Goal: Task Accomplishment & Management: Manage account settings

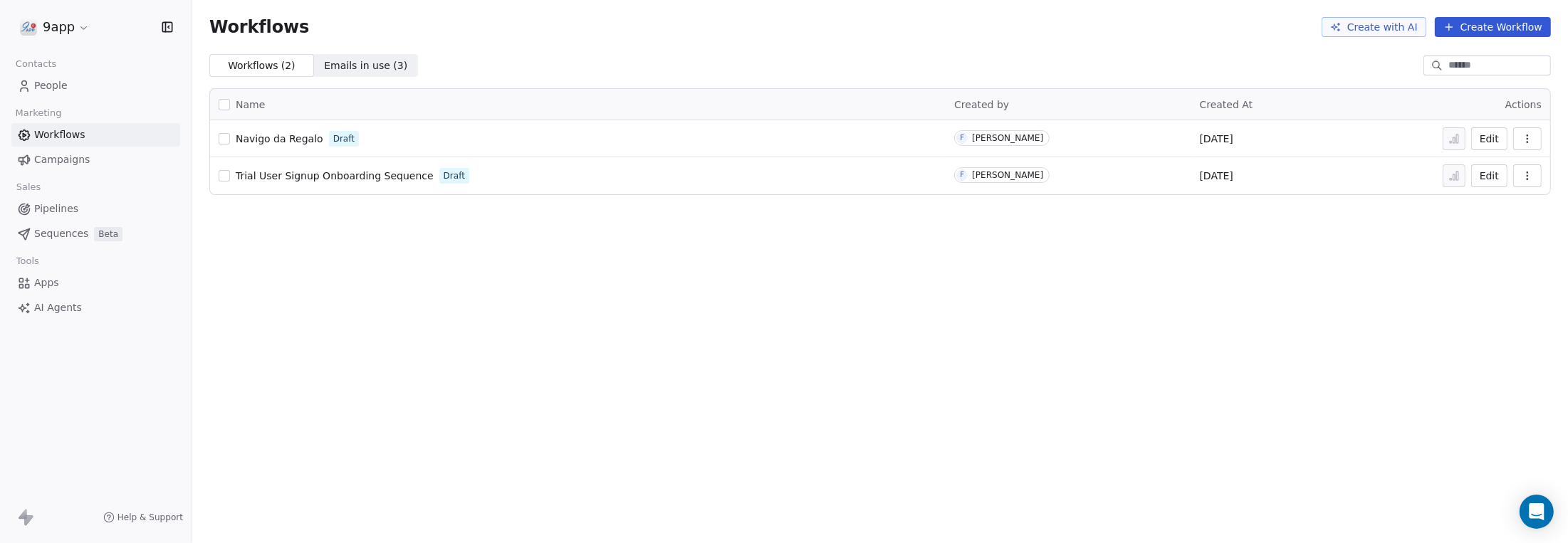
click at [1475, 30] on button "Create Workflow" at bounding box center [1493, 27] width 116 height 20
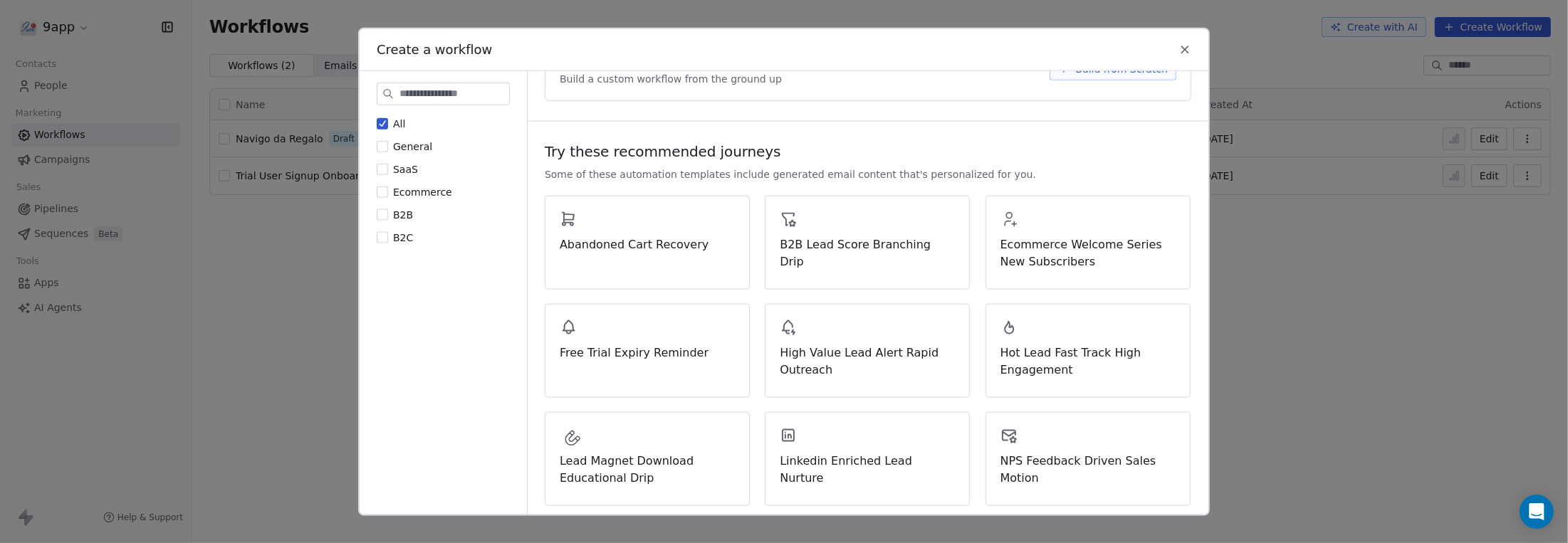
scroll to position [70, 0]
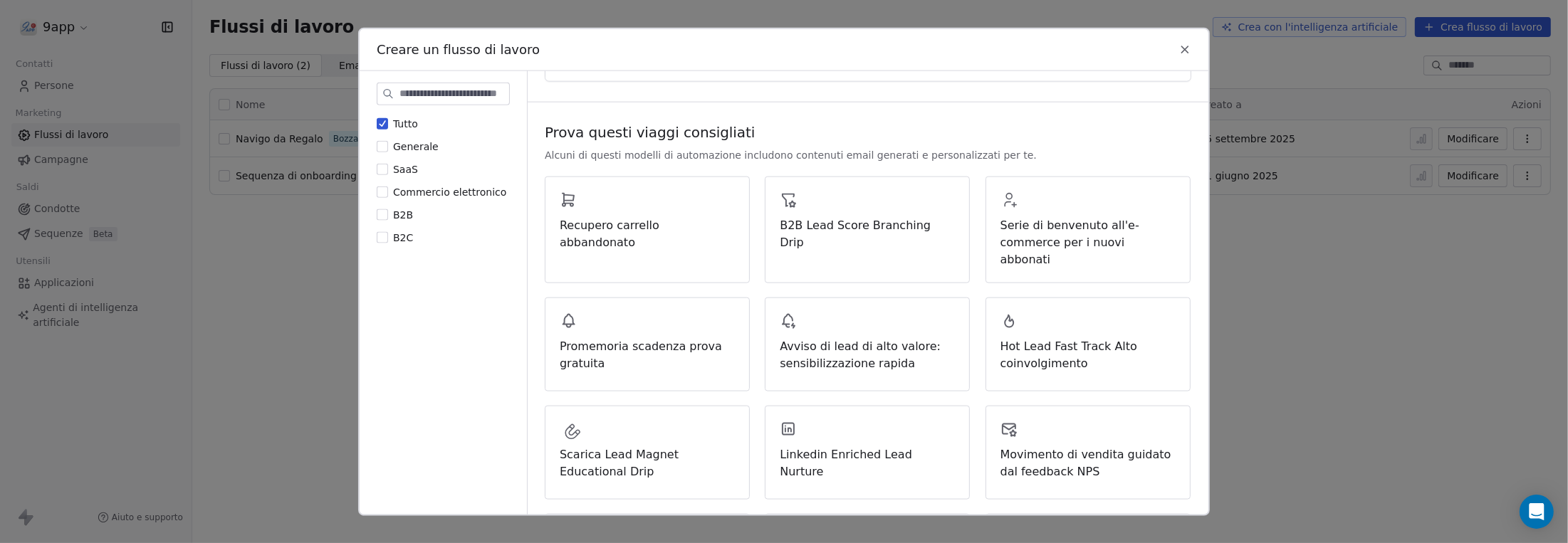
click at [1101, 113] on div "Prova questi viaggi consigliati Alcuni di questi modelli di automazione includo…" at bounding box center [867, 533] width 680 height 857
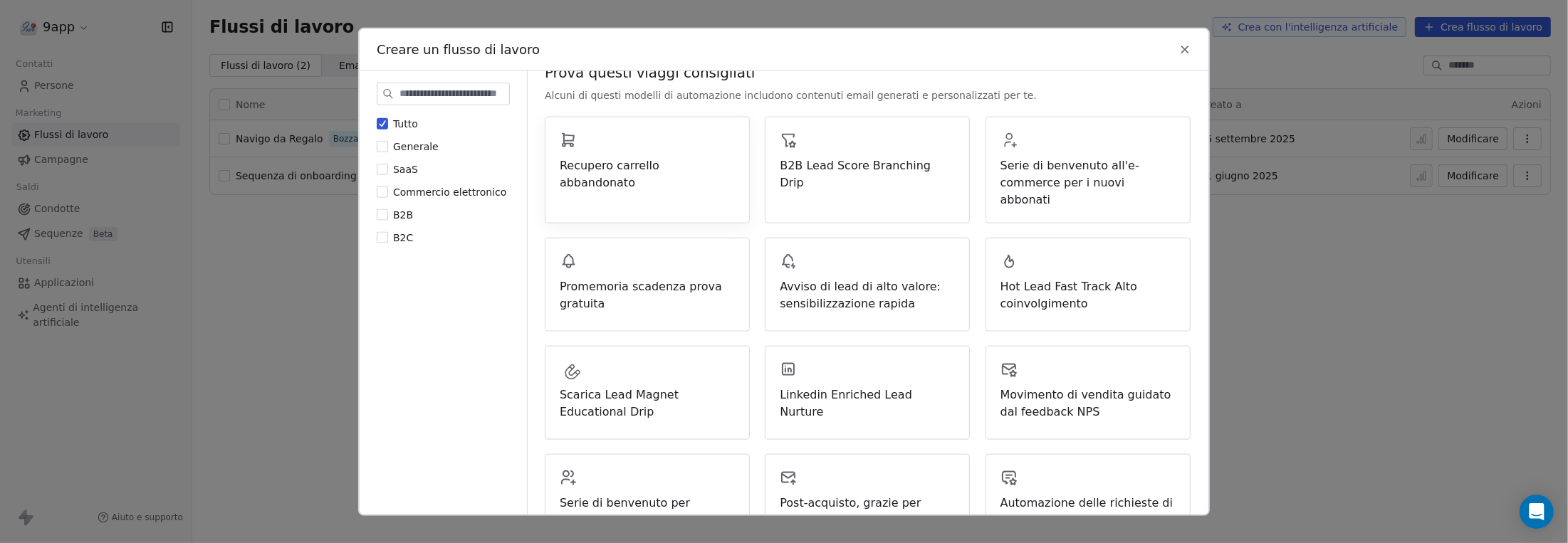
scroll to position [142, 0]
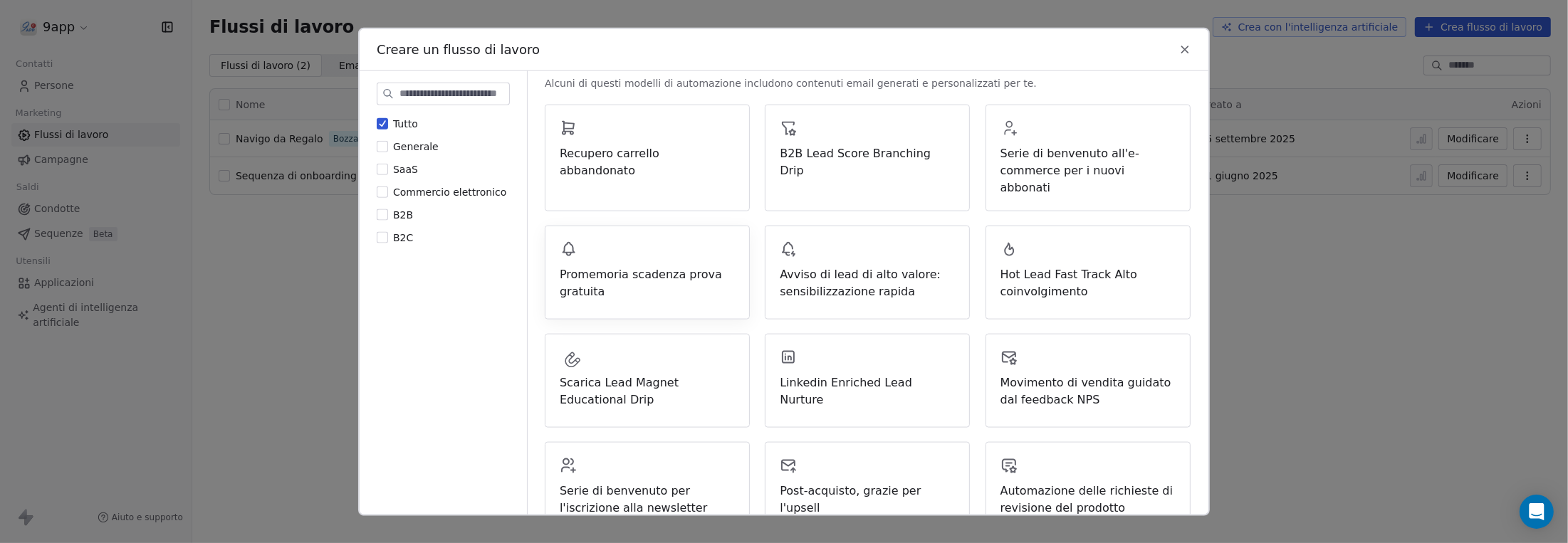
click at [670, 267] on font "Promemoria scadenza prova gratuita" at bounding box center [641, 282] width 162 height 31
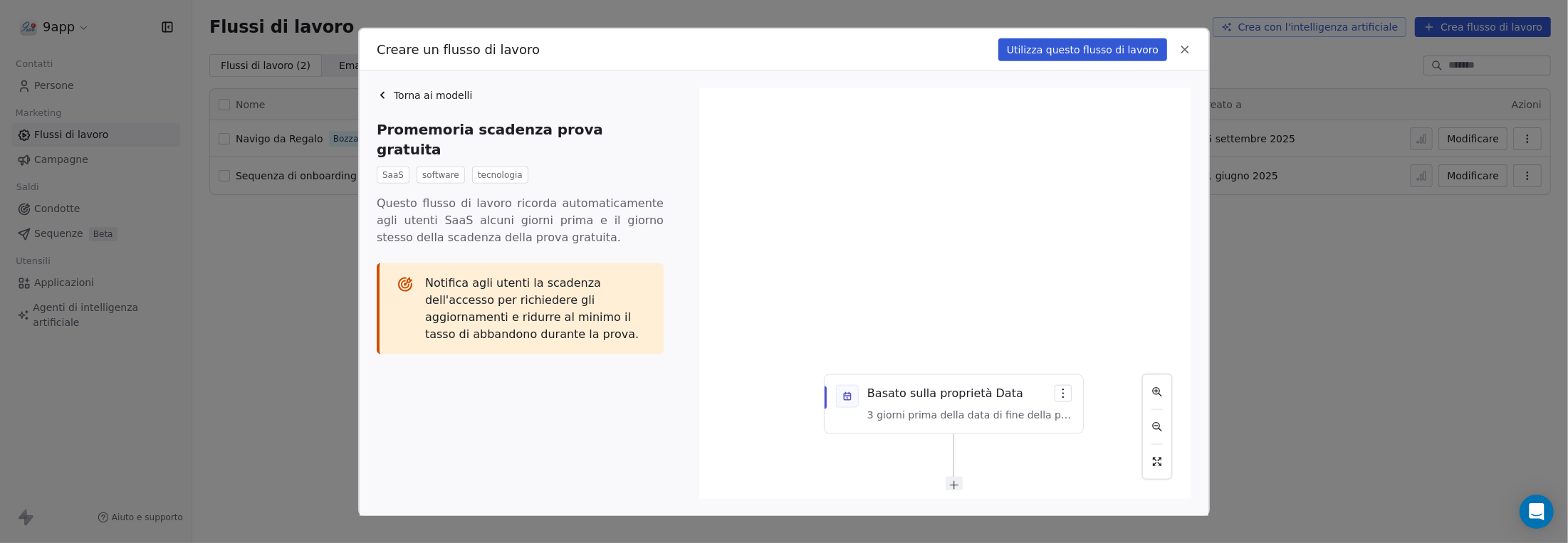
click at [1182, 48] on icon at bounding box center [1185, 49] width 13 height 13
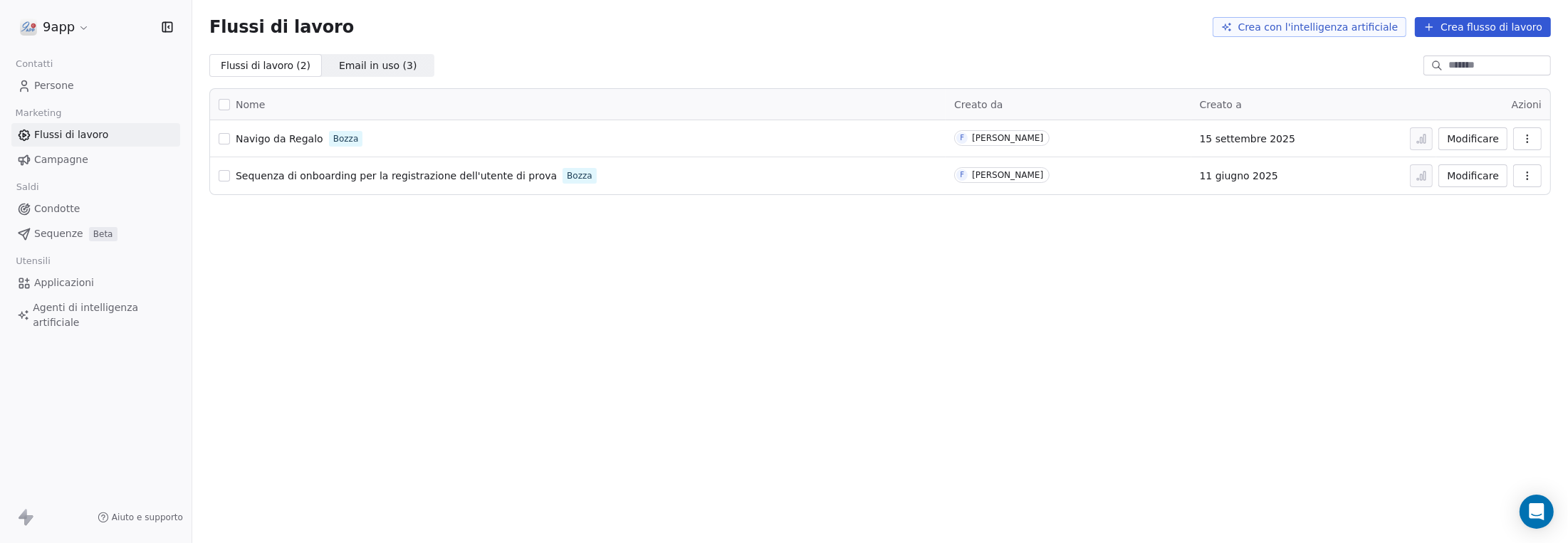
click at [57, 88] on font "Persone" at bounding box center [54, 85] width 40 height 11
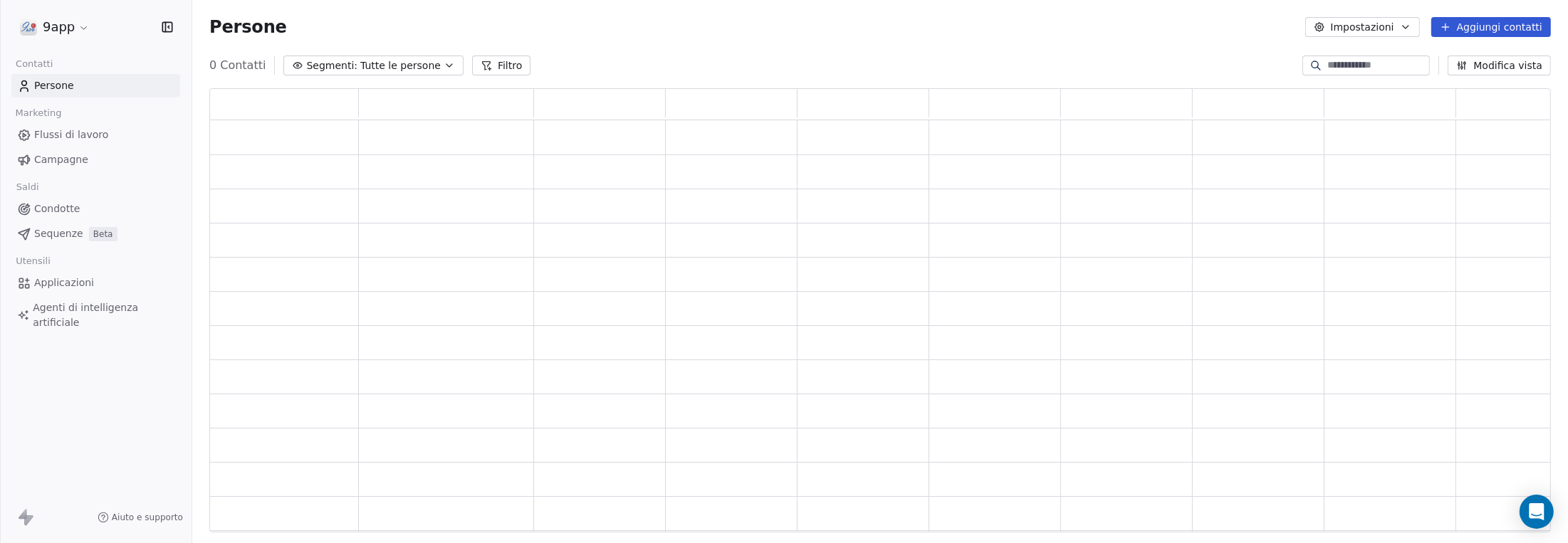
scroll to position [434, 1331]
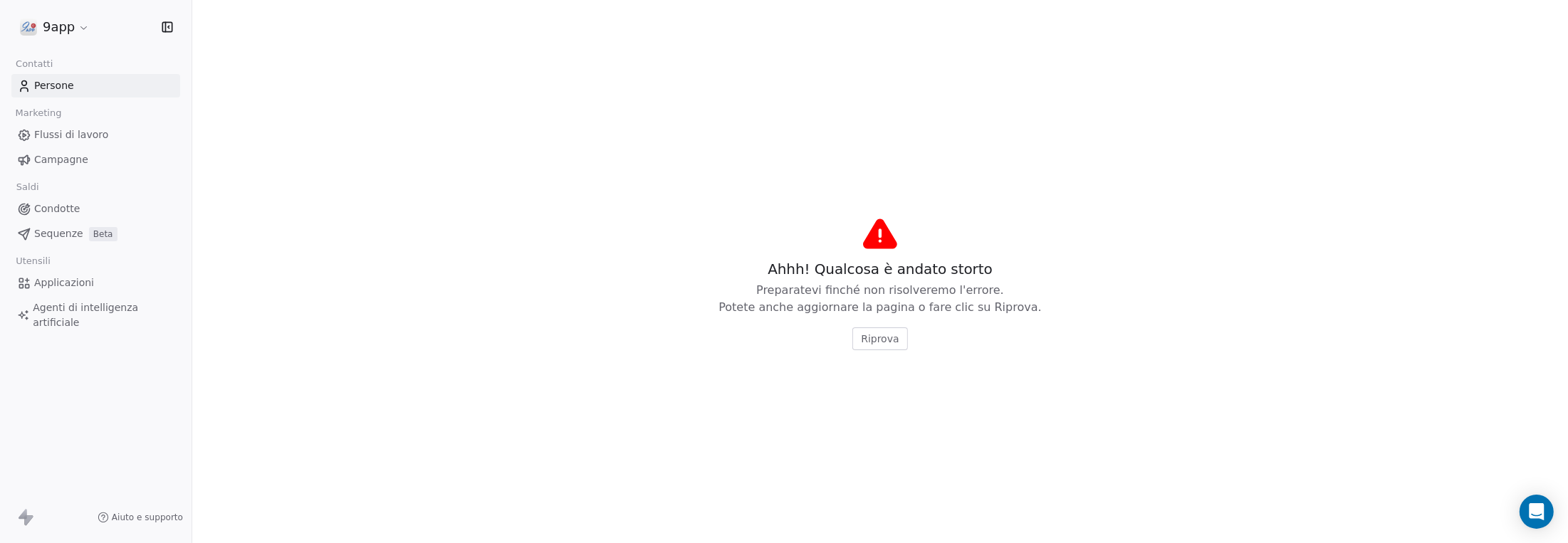
click at [858, 345] on button "Riprova" at bounding box center [880, 339] width 55 height 23
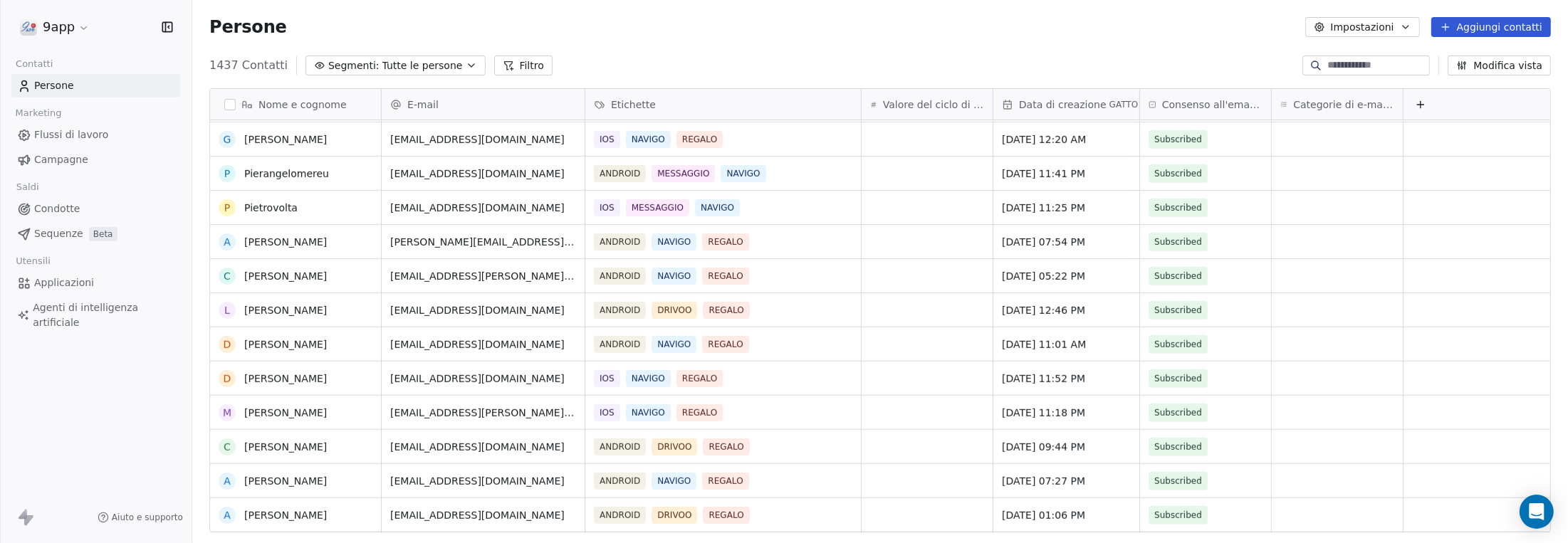
scroll to position [0, 0]
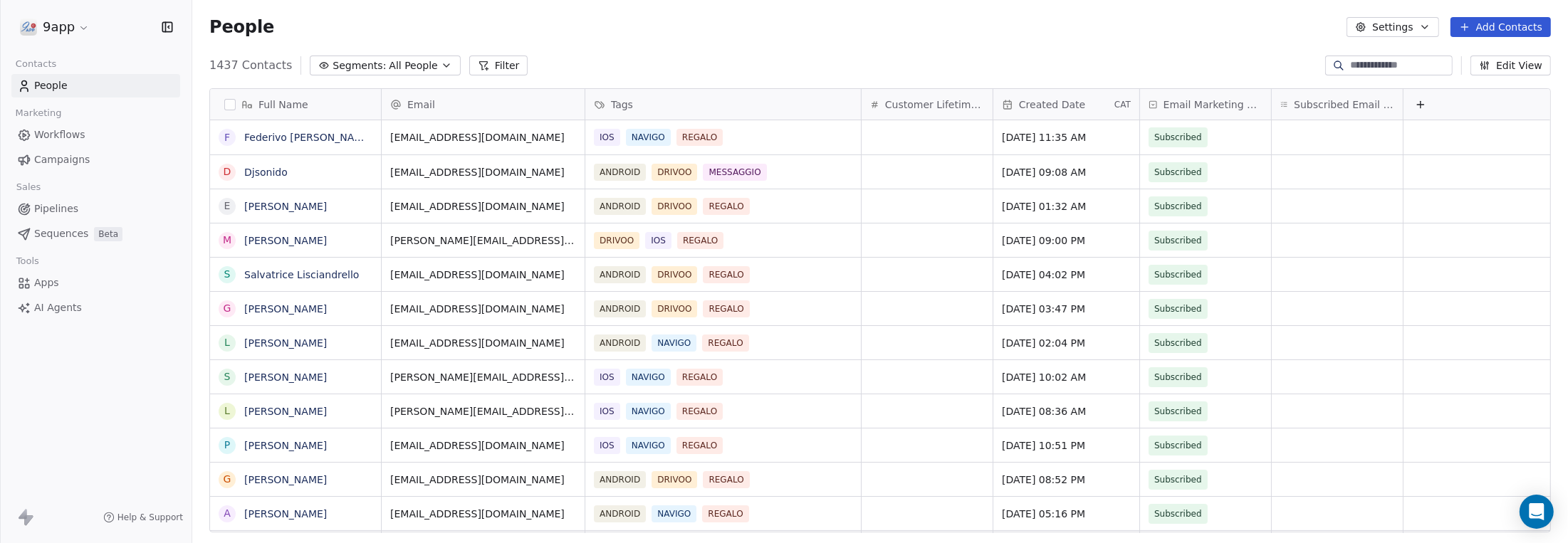
scroll to position [467, 1365]
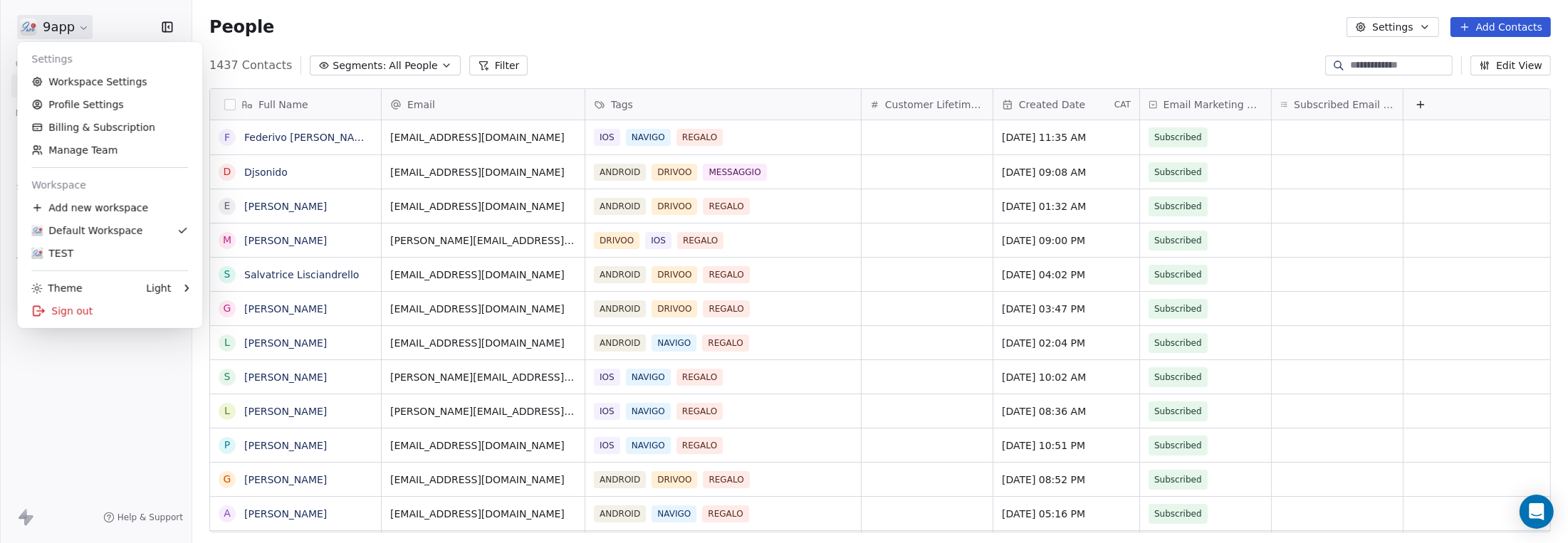
click at [70, 34] on html "9app Contacts People Marketing Workflows Campaigns Sales Pipelines Sequences Be…" at bounding box center [784, 272] width 1568 height 543
click at [97, 107] on link "Profile Settings" at bounding box center [109, 105] width 174 height 23
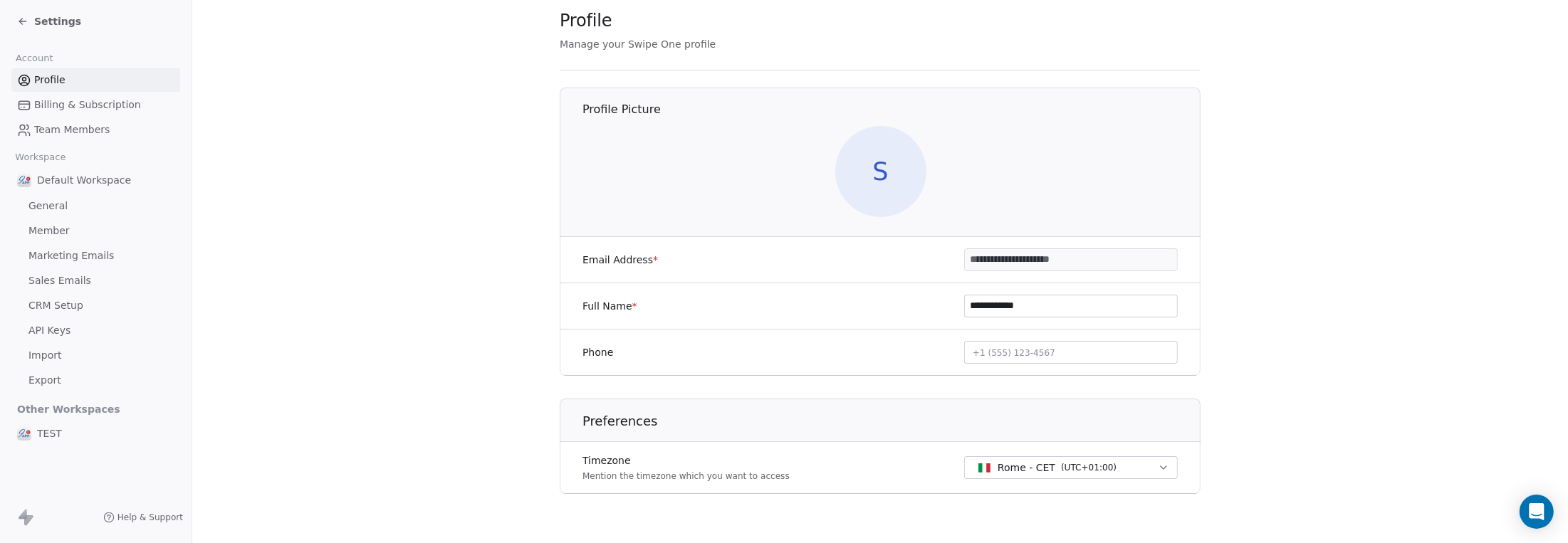
scroll to position [54, 0]
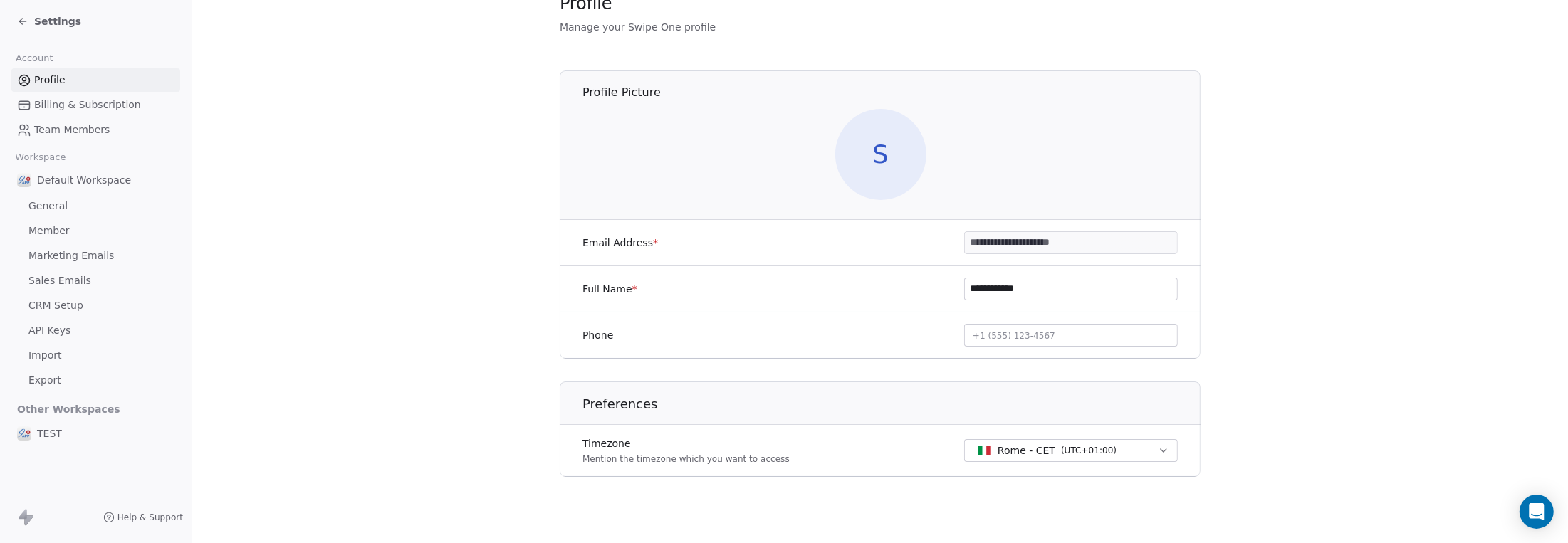
click at [57, 129] on span "Team Members" at bounding box center [72, 130] width 76 height 15
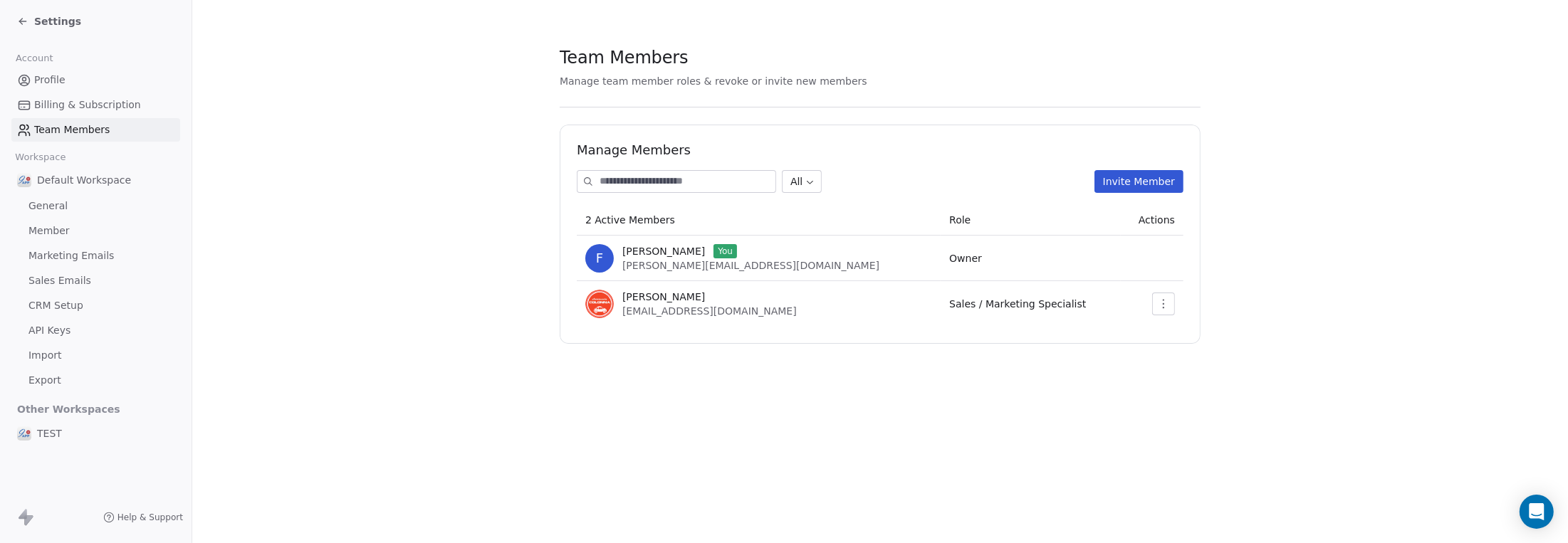
click at [66, 107] on span "Billing & Subscription" at bounding box center [88, 105] width 107 height 15
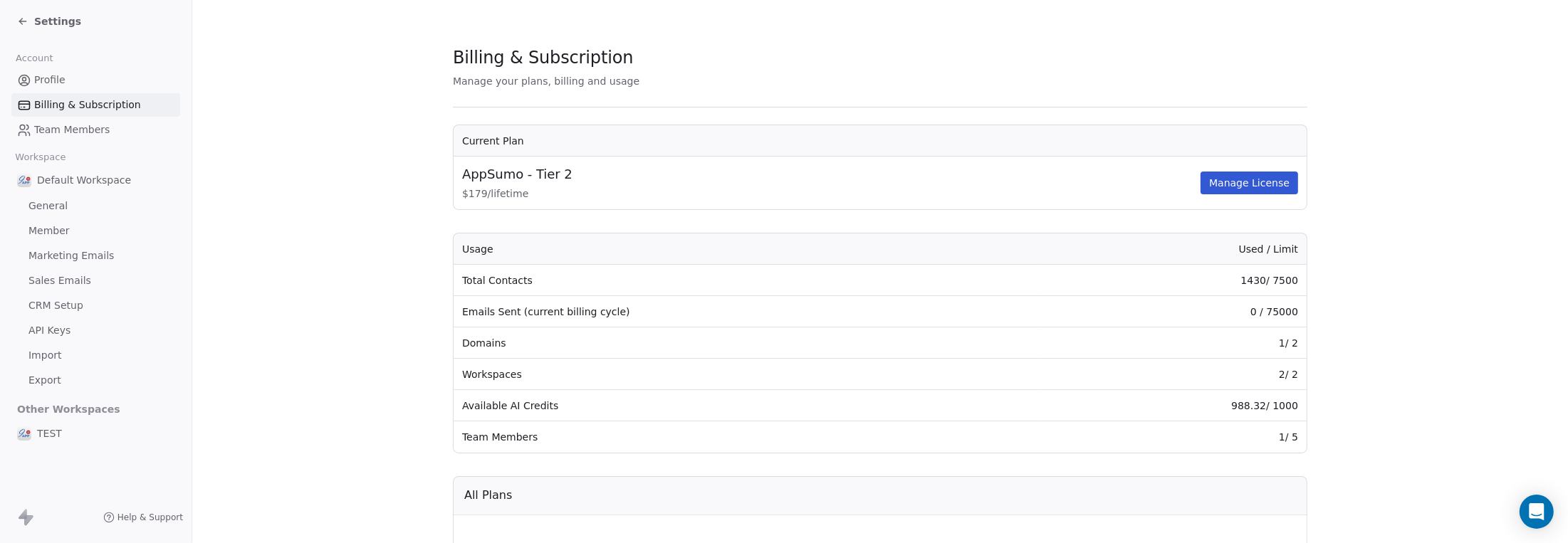
click at [1282, 434] on td "1 / 5" at bounding box center [1173, 437] width 266 height 31
click at [502, 447] on td "Team Members" at bounding box center [747, 437] width 587 height 31
click at [51, 234] on span "Member" at bounding box center [49, 231] width 41 height 15
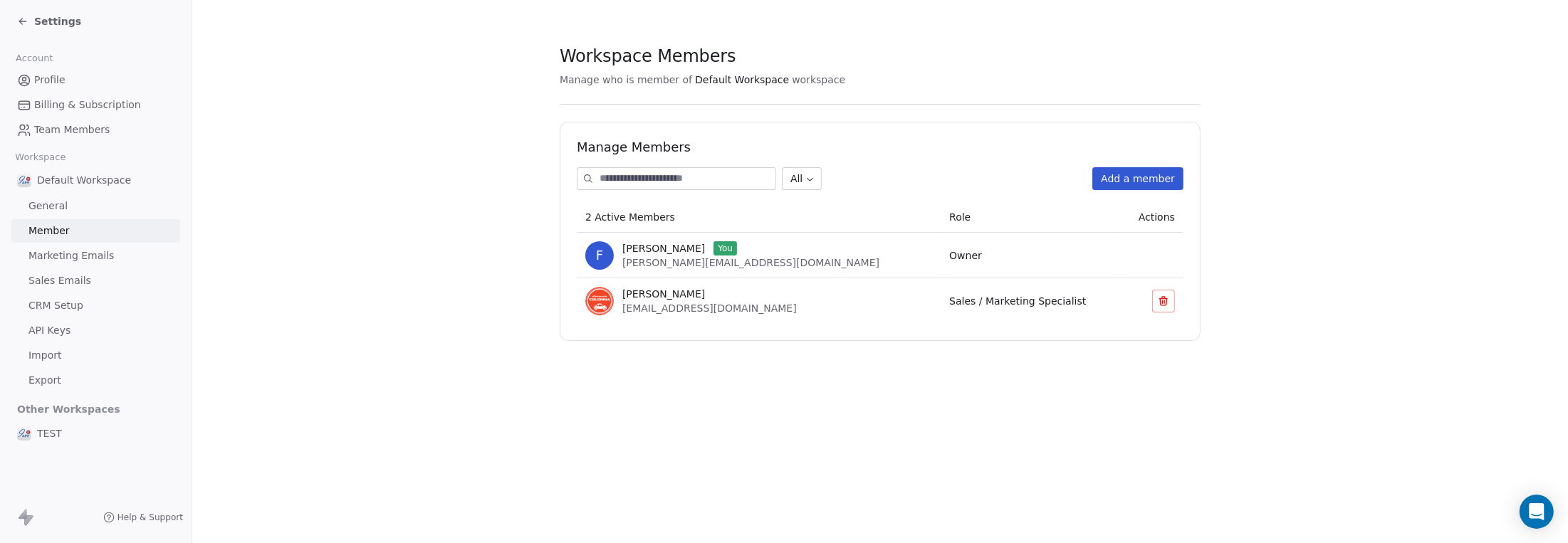
click at [53, 132] on span "Team Members" at bounding box center [72, 130] width 76 height 15
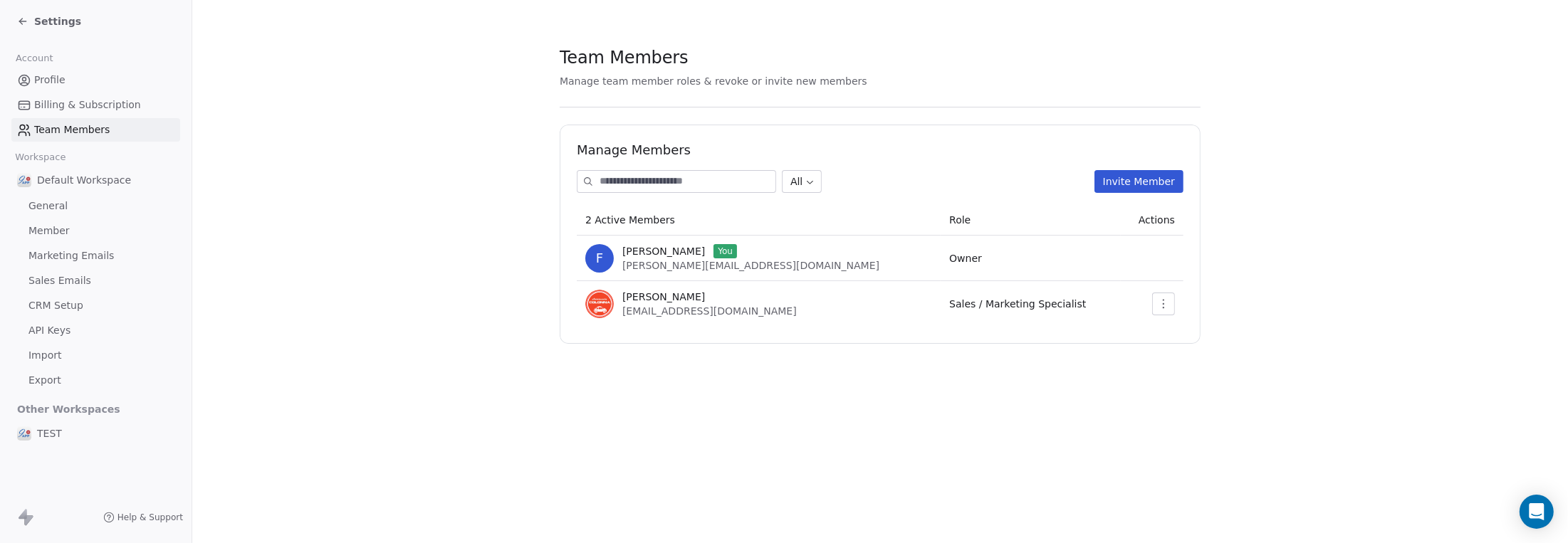
click at [54, 128] on span "Team Members" at bounding box center [72, 130] width 76 height 15
click at [57, 102] on span "Billing & Subscription" at bounding box center [88, 105] width 107 height 15
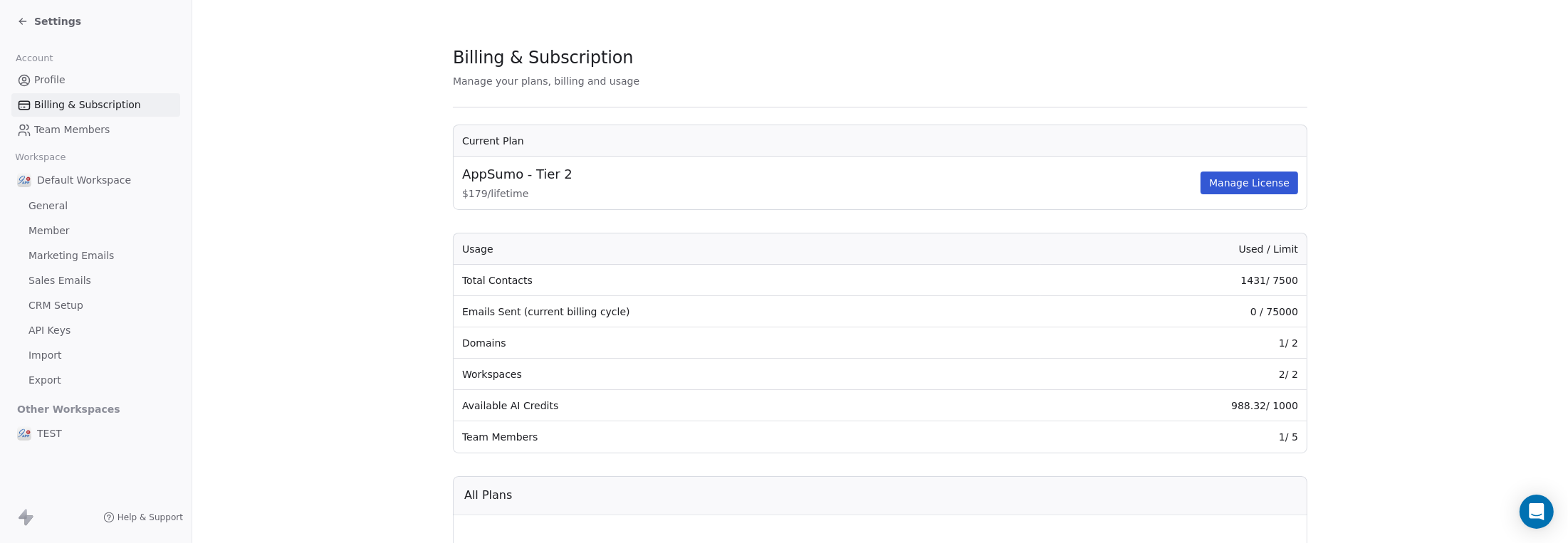
click at [1227, 183] on button "Manage License" at bounding box center [1249, 183] width 97 height 23
